Goal: Task Accomplishment & Management: Manage account settings

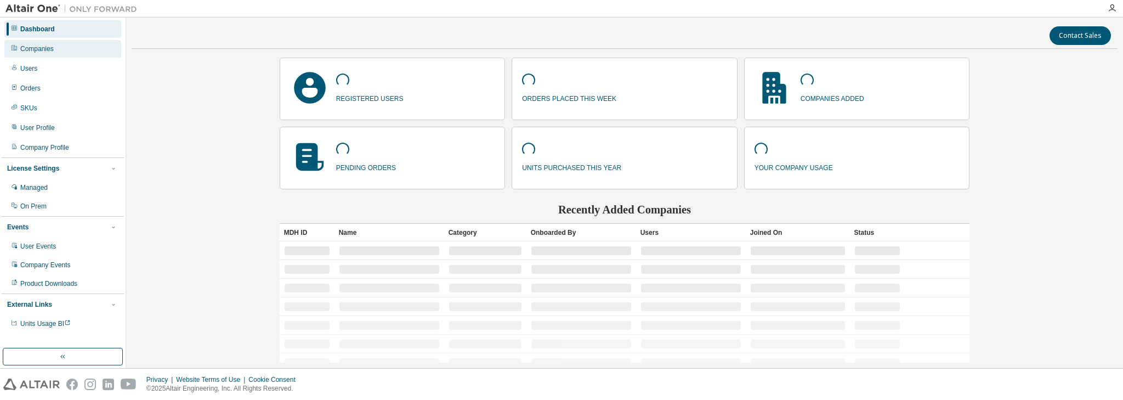
drag, startPoint x: 44, startPoint y: 78, endPoint x: 113, endPoint y: 48, distance: 75.2
click at [46, 77] on div "Dashboard Companies Users Orders SKUs User Profile Company Profile License Sett…" at bounding box center [63, 176] width 122 height 314
click at [83, 78] on div "Dashboard Companies Users Orders SKUs User Profile Company Profile License Sett…" at bounding box center [63, 176] width 122 height 314
click at [62, 66] on div "Users" at bounding box center [62, 69] width 117 height 18
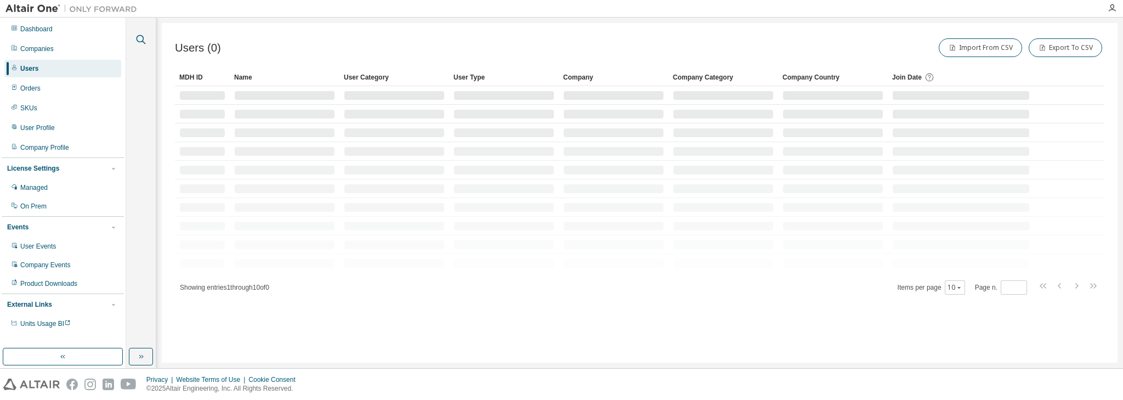
click at [142, 37] on icon "button" at bounding box center [140, 39] width 13 height 13
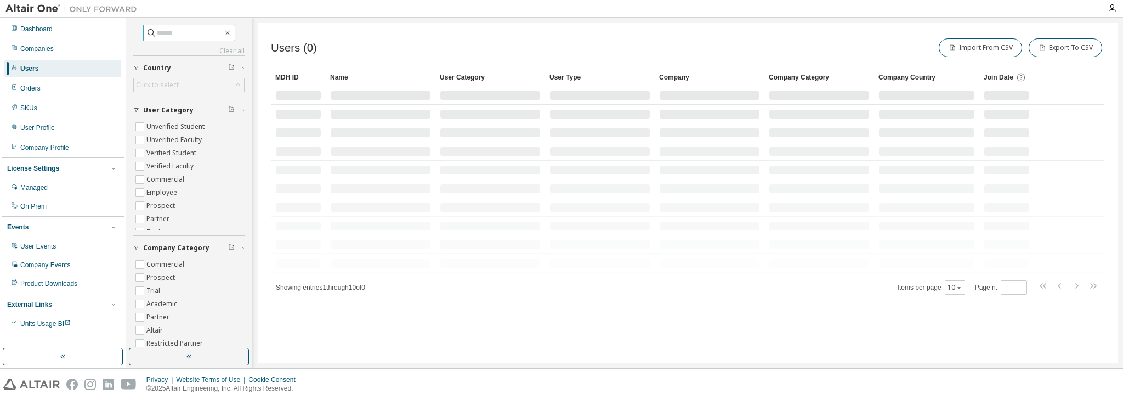
click at [160, 30] on input "text" at bounding box center [190, 32] width 66 height 11
paste input "**********"
type input "**********"
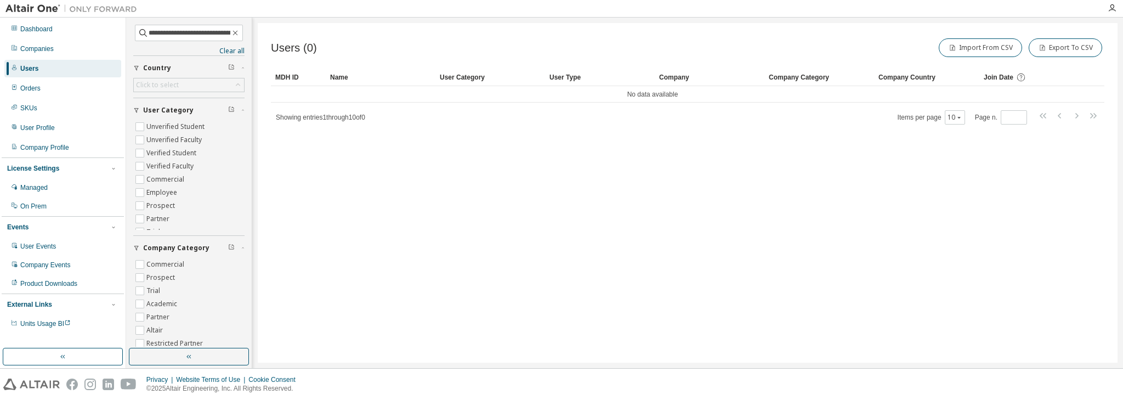
click at [356, 115] on span "Showing entries 1 through 10 of 0" at bounding box center [320, 118] width 89 height 8
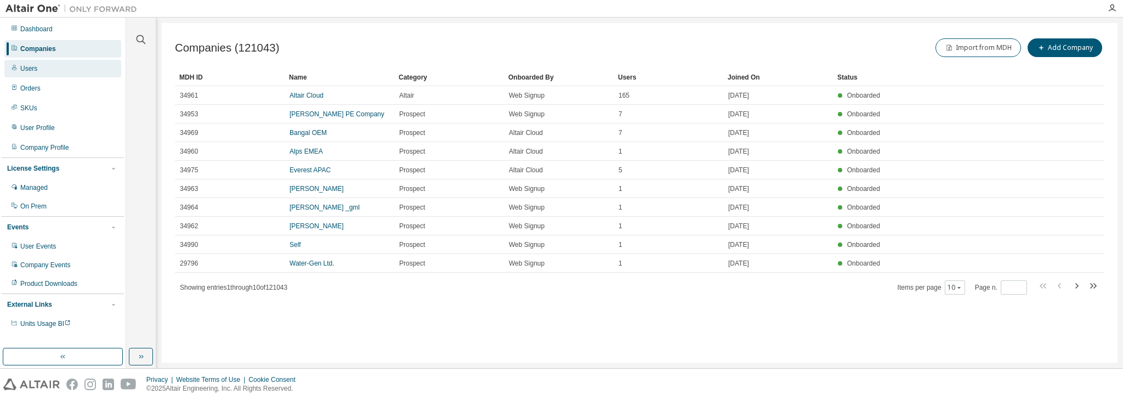
click at [56, 69] on div "Users" at bounding box center [62, 69] width 117 height 18
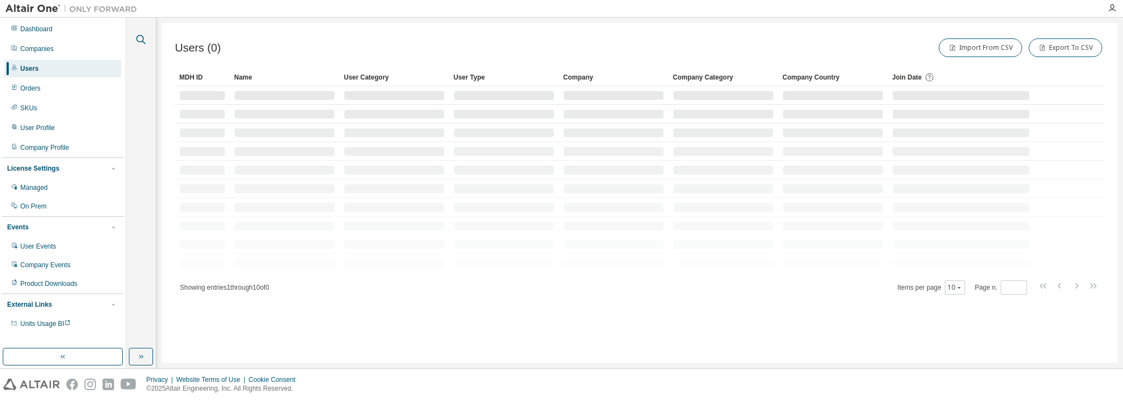
click at [140, 38] on icon "button" at bounding box center [140, 39] width 13 height 13
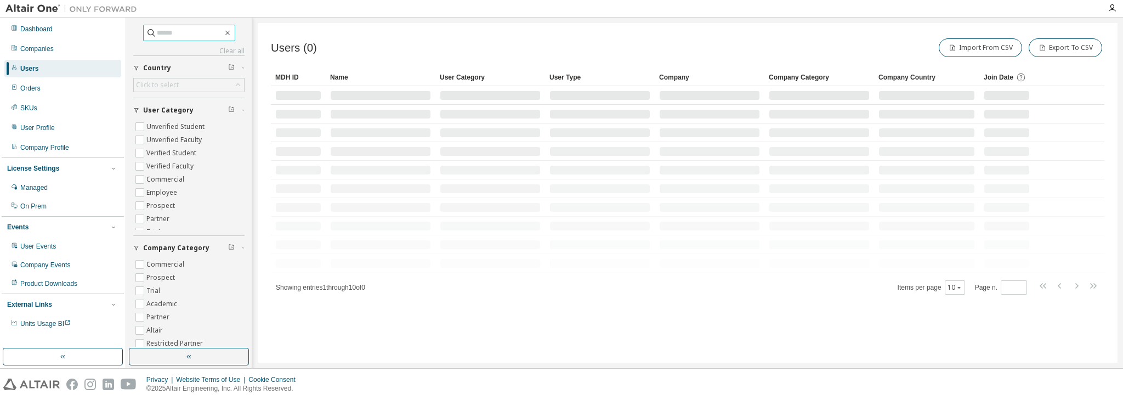
click at [160, 35] on input "text" at bounding box center [190, 32] width 66 height 11
paste input "**********"
type input "**********"
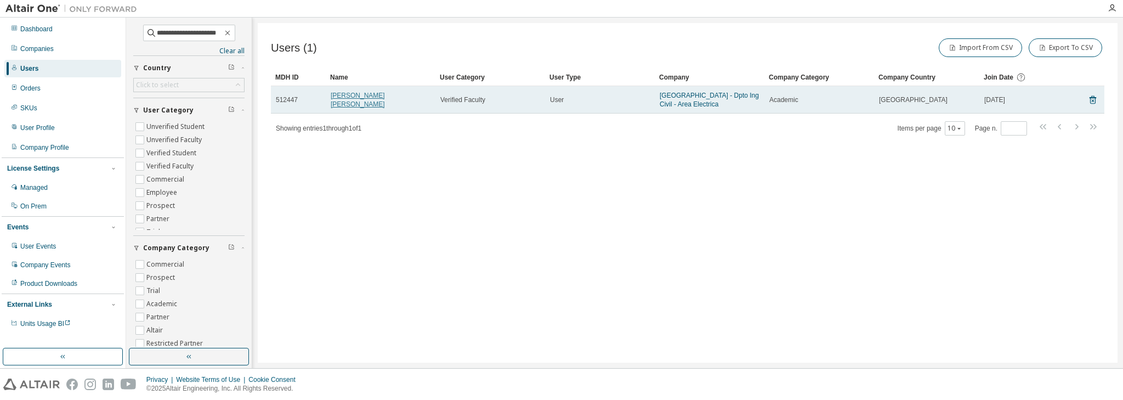
click at [368, 97] on link "Jose Maria Vicente Samper" at bounding box center [358, 100] width 54 height 16
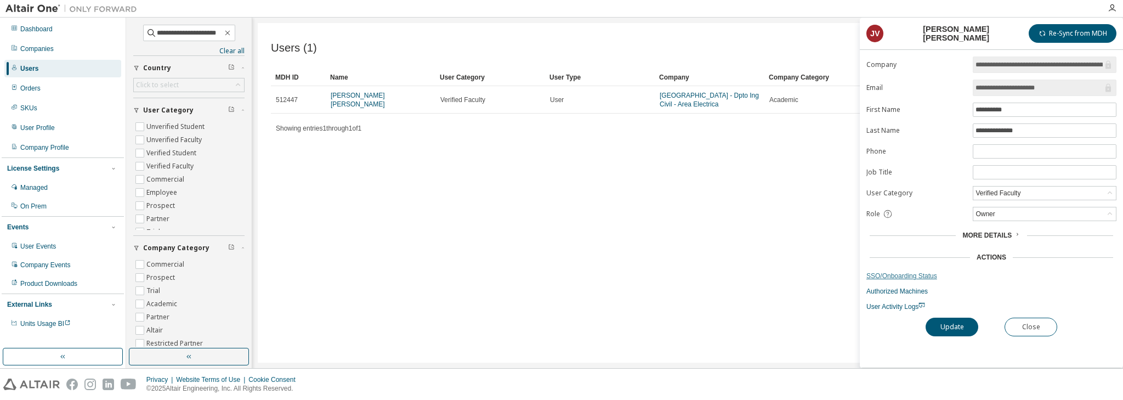
click at [903, 276] on link "SSO/Onboarding Status" at bounding box center [991, 275] width 250 height 9
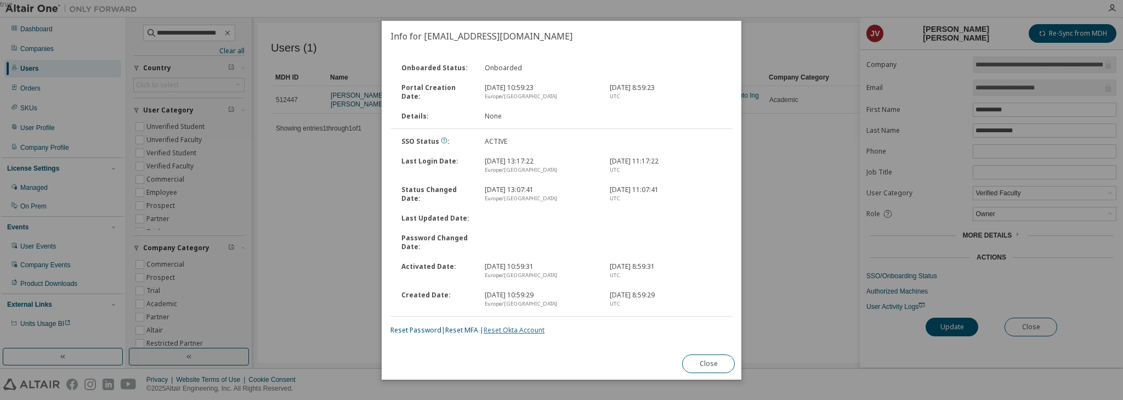
click at [515, 331] on link "Reset Okta Account" at bounding box center [514, 329] width 61 height 9
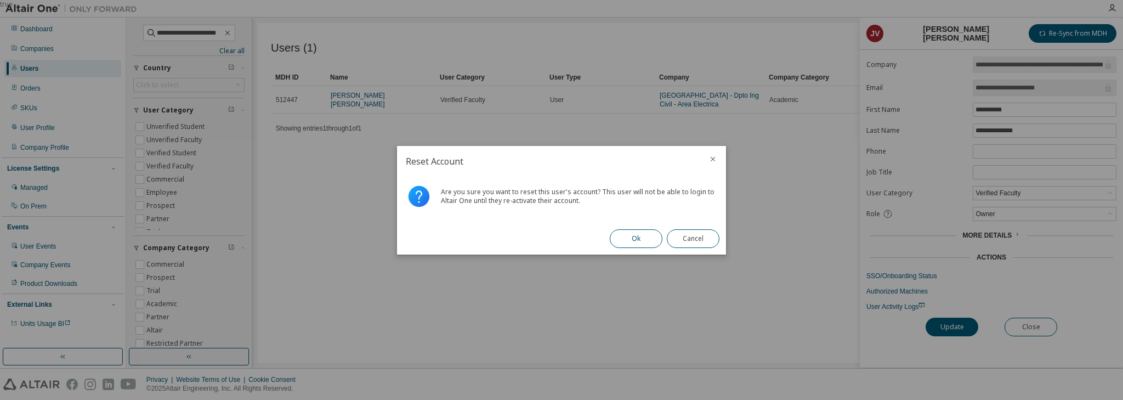
click at [623, 234] on button "Ok" at bounding box center [636, 238] width 53 height 19
click at [448, 194] on div "Success: Reactivation link sent" at bounding box center [488, 196] width 94 height 9
click at [688, 241] on button "Close" at bounding box center [693, 238] width 53 height 19
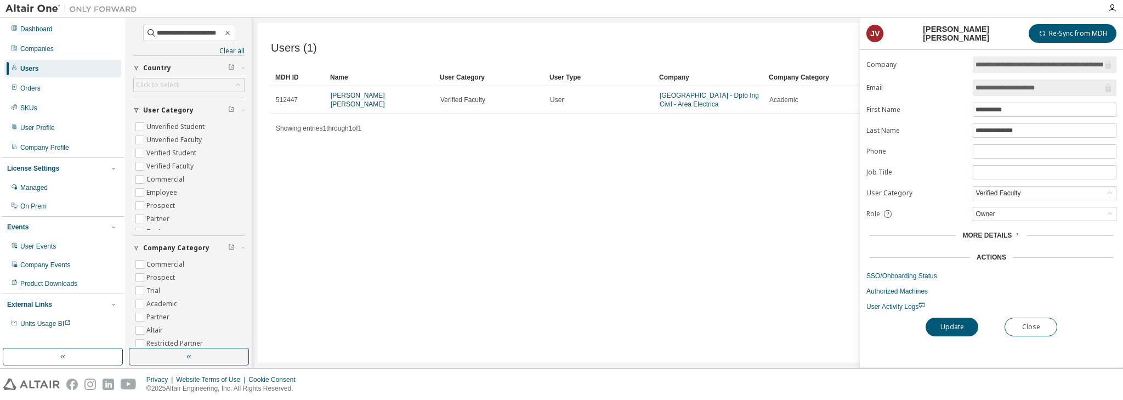
click at [456, 175] on div "Users (1) Import From CSV Export To CSV Clear Load Save Save As Field Operator …" at bounding box center [688, 192] width 860 height 339
